Goal: Entertainment & Leisure: Consume media (video, audio)

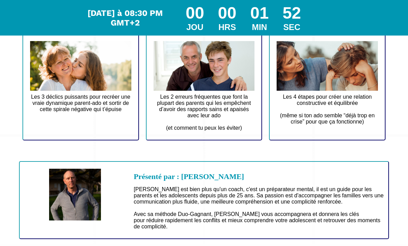
scroll to position [138, 0]
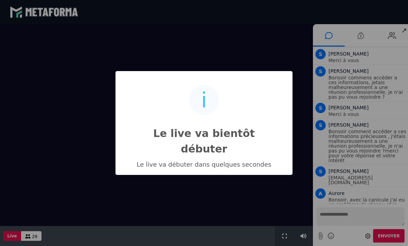
scroll to position [676, 0]
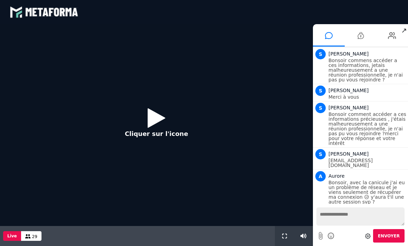
click at [157, 118] on icon at bounding box center [156, 118] width 18 height 22
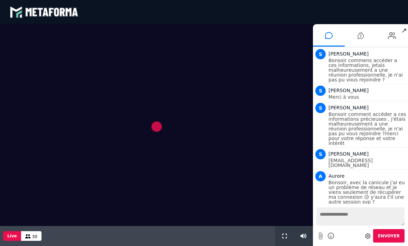
scroll to position [694, 0]
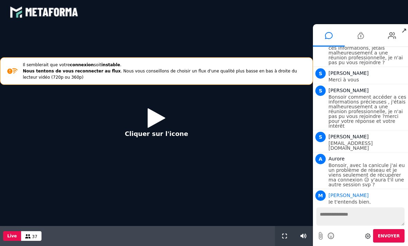
click at [153, 120] on icon at bounding box center [156, 118] width 18 height 22
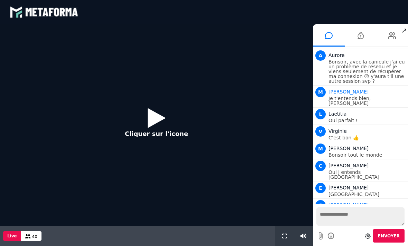
scroll to position [814, 0]
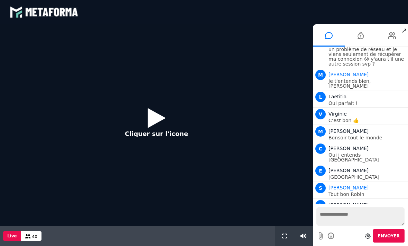
click at [150, 123] on icon at bounding box center [156, 118] width 18 height 22
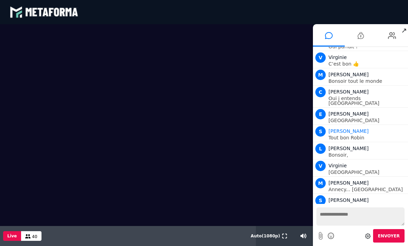
scroll to position [906, 0]
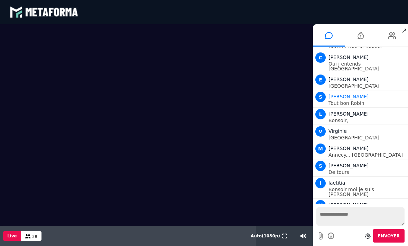
click at [404, 30] on span "↗" at bounding box center [404, 30] width 8 height 12
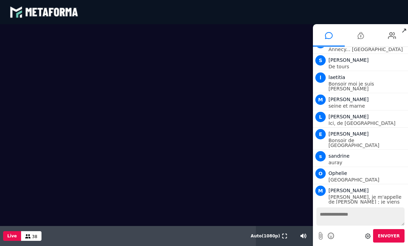
scroll to position [1029, 0]
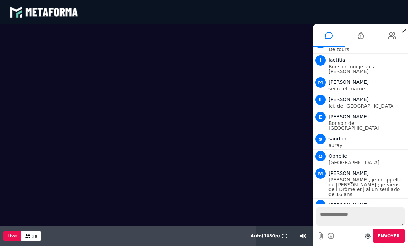
click at [277, 235] on div at bounding box center [284, 236] width 19 height 20
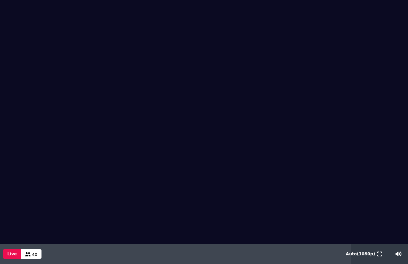
click at [61, 130] on video at bounding box center [204, 121] width 408 height 243
click at [378, 246] on button at bounding box center [379, 253] width 8 height 20
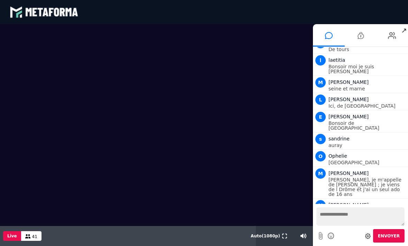
click at [371, 215] on textarea at bounding box center [360, 217] width 88 height 18
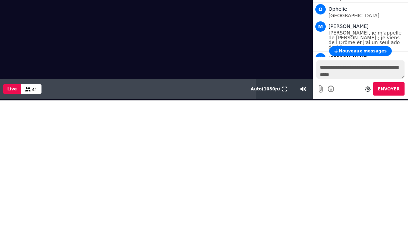
type textarea "**********"
click at [390, 88] on span "Envoyer" at bounding box center [389, 89] width 22 height 5
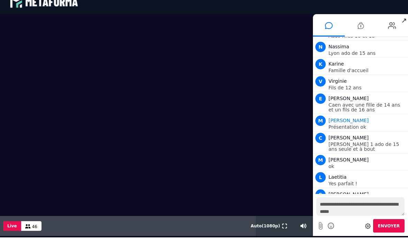
scroll to position [1484, 0]
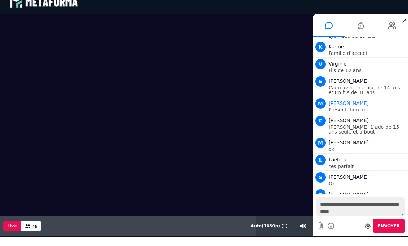
click at [288, 229] on button at bounding box center [284, 226] width 8 height 20
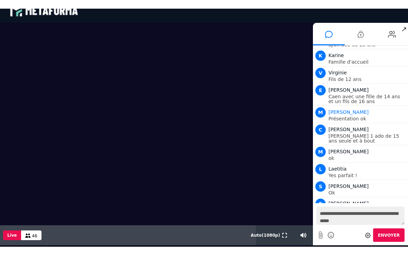
scroll to position [0, 0]
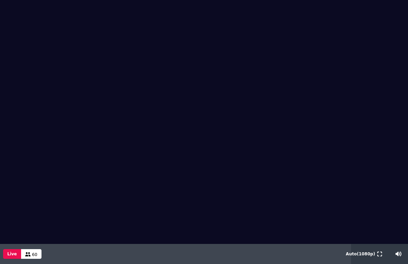
click at [49, 198] on video at bounding box center [204, 121] width 408 height 243
